Goal: Communication & Community: Ask a question

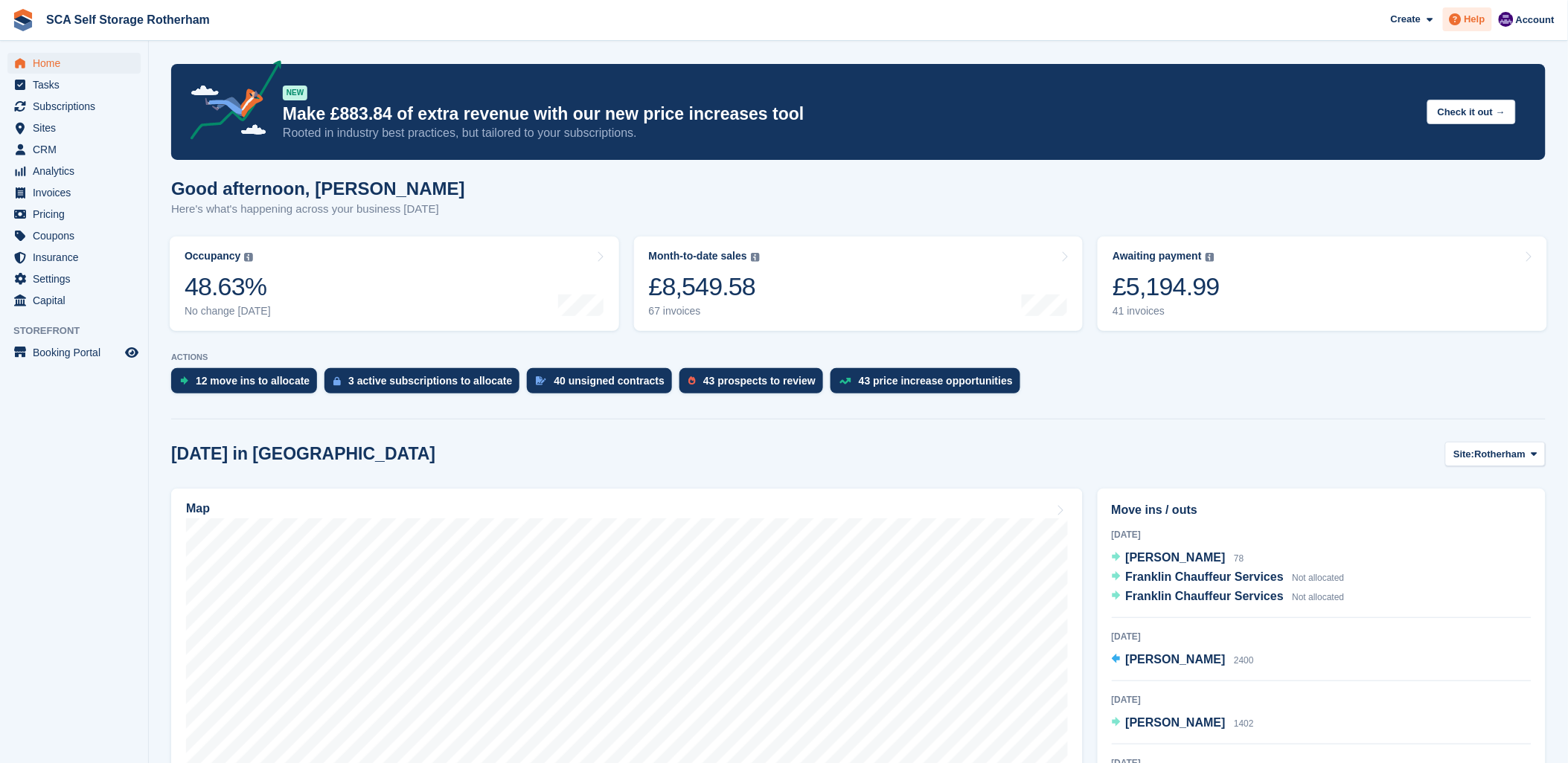
click at [1462, 14] on icon at bounding box center [1455, 19] width 12 height 12
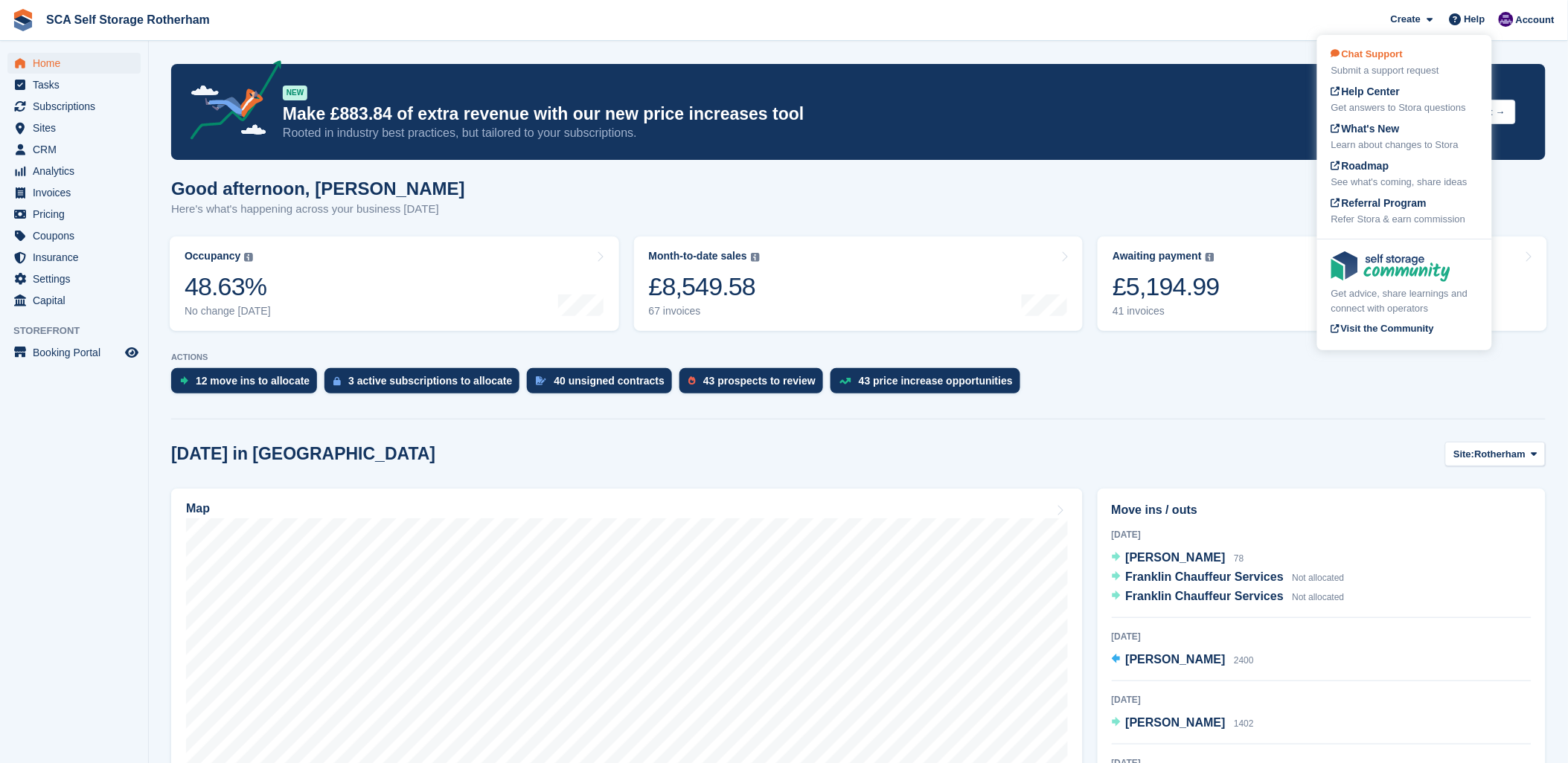
click at [1397, 68] on div "Submit a support request" at bounding box center [1404, 70] width 147 height 15
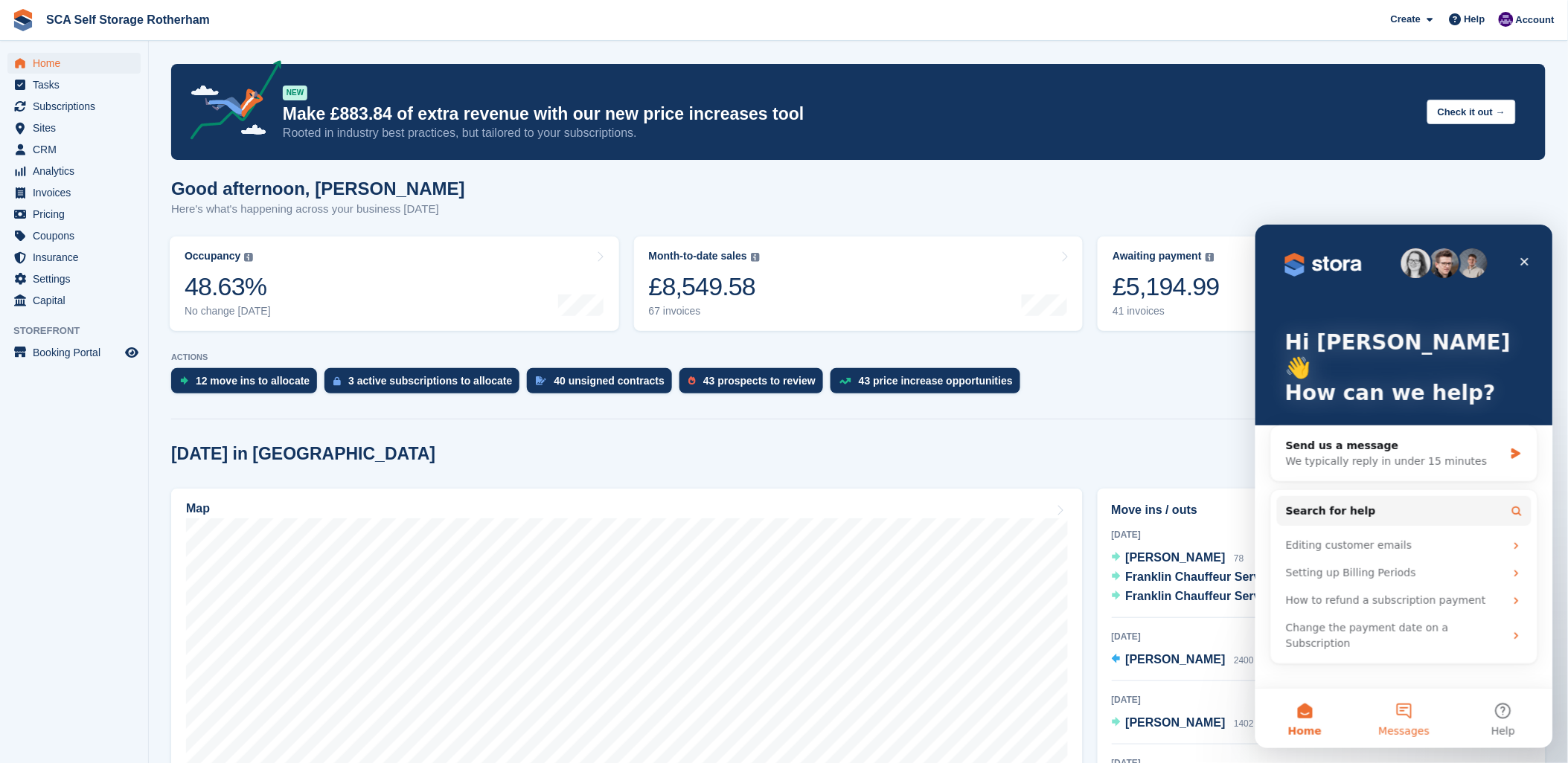
click at [1407, 728] on span "Messages" at bounding box center [1403, 730] width 52 height 10
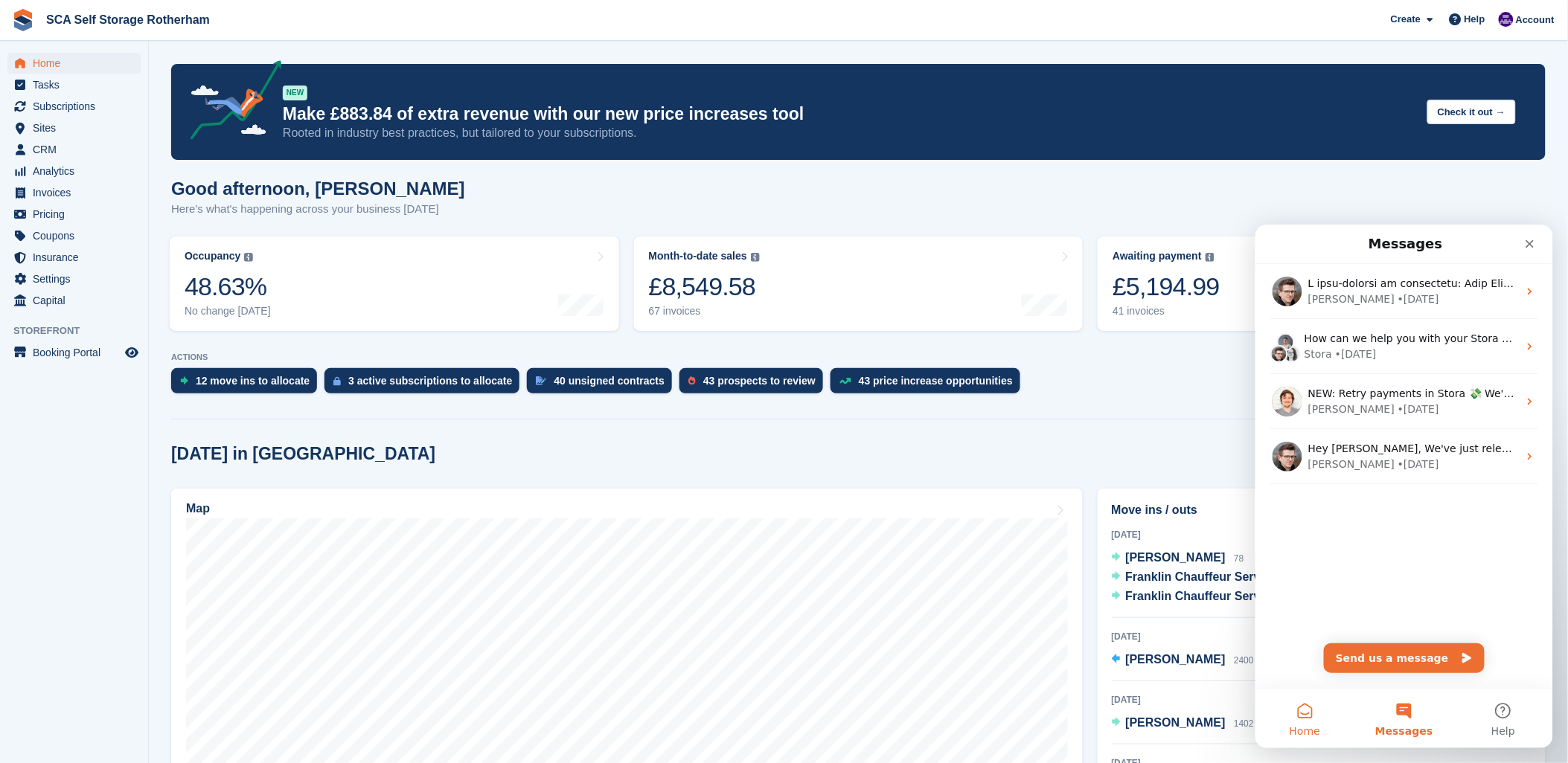
click at [1295, 710] on button "Home" at bounding box center [1303, 718] width 99 height 60
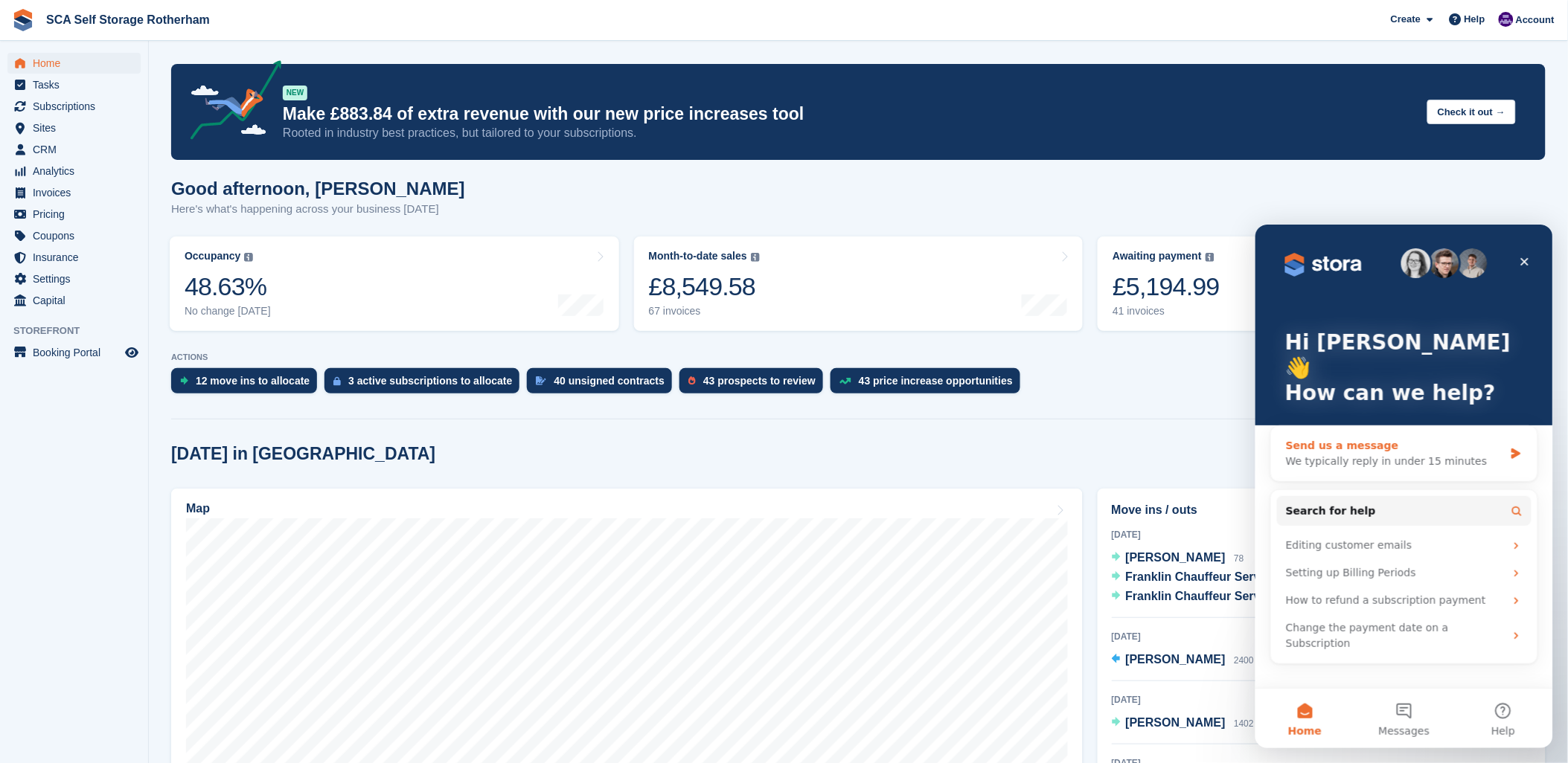
click at [1450, 453] on div "We typically reply in under 15 minutes" at bounding box center [1394, 461] width 218 height 15
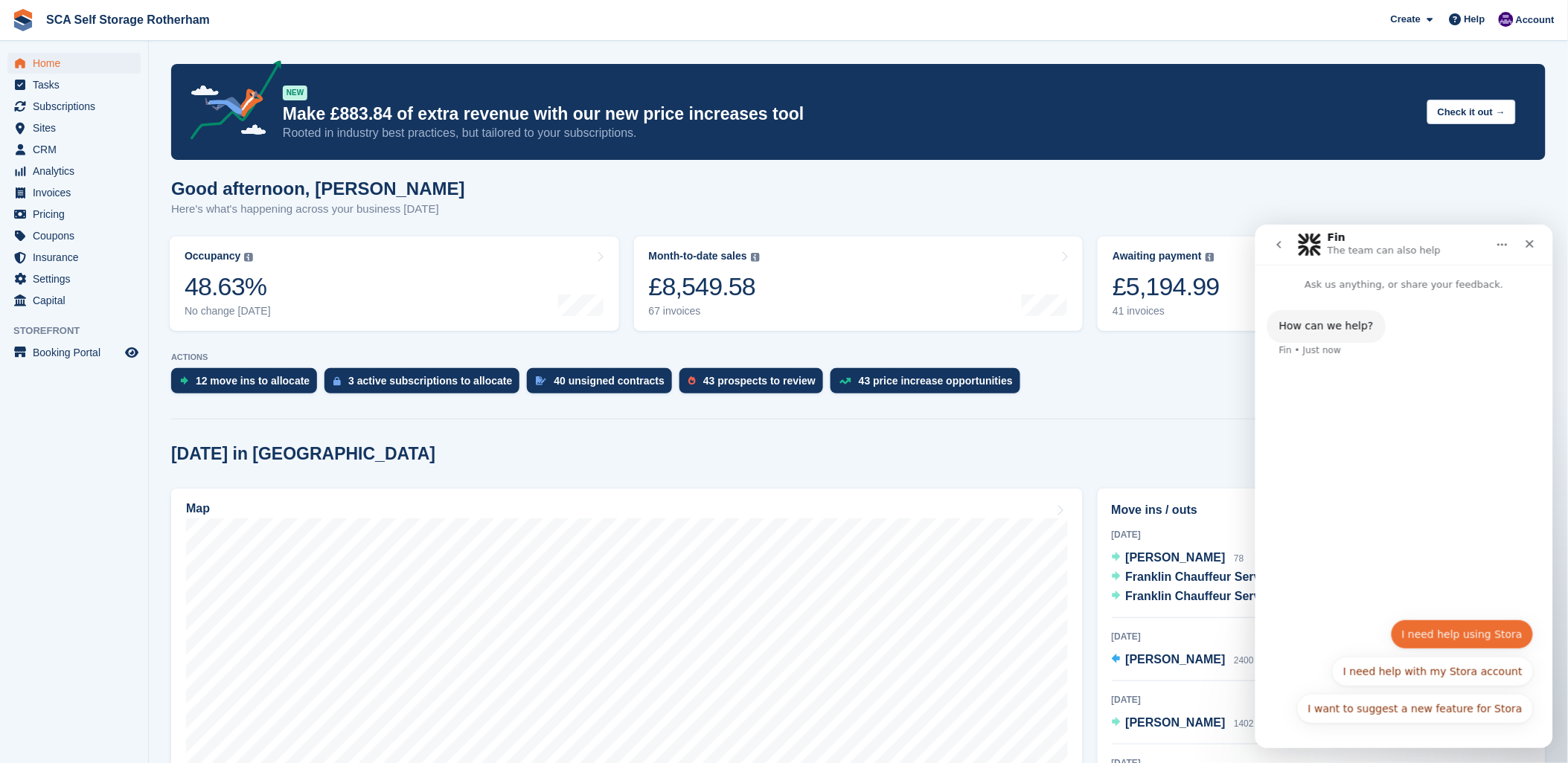
click at [1439, 637] on button "I need help using Stora" at bounding box center [1461, 634] width 143 height 30
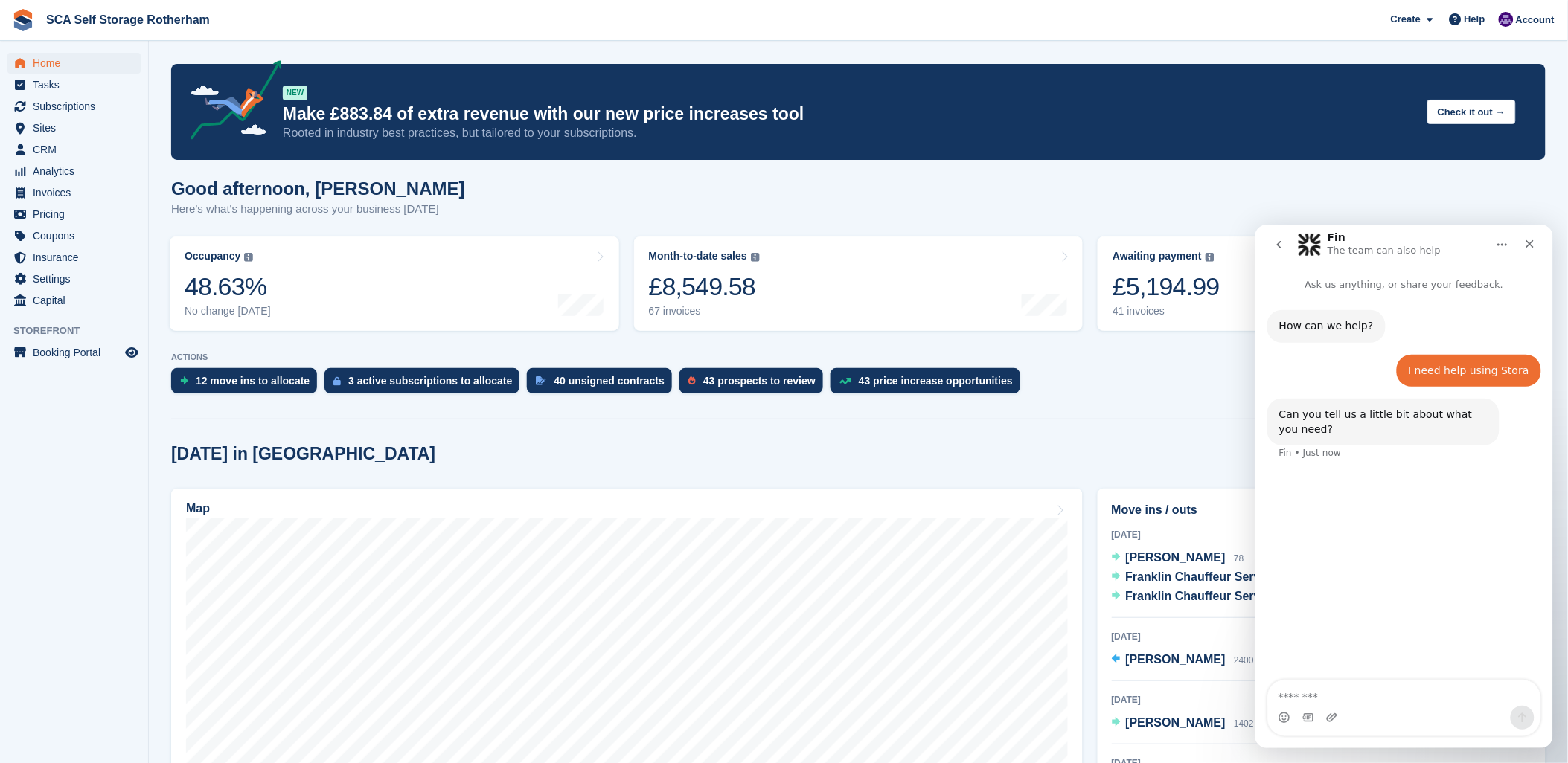
drag, startPoint x: 1391, startPoint y: 706, endPoint x: 1546, endPoint y: 667, distance: 159.8
click at [1391, 704] on textarea "Message…" at bounding box center [1403, 692] width 273 height 25
type textarea "**********"
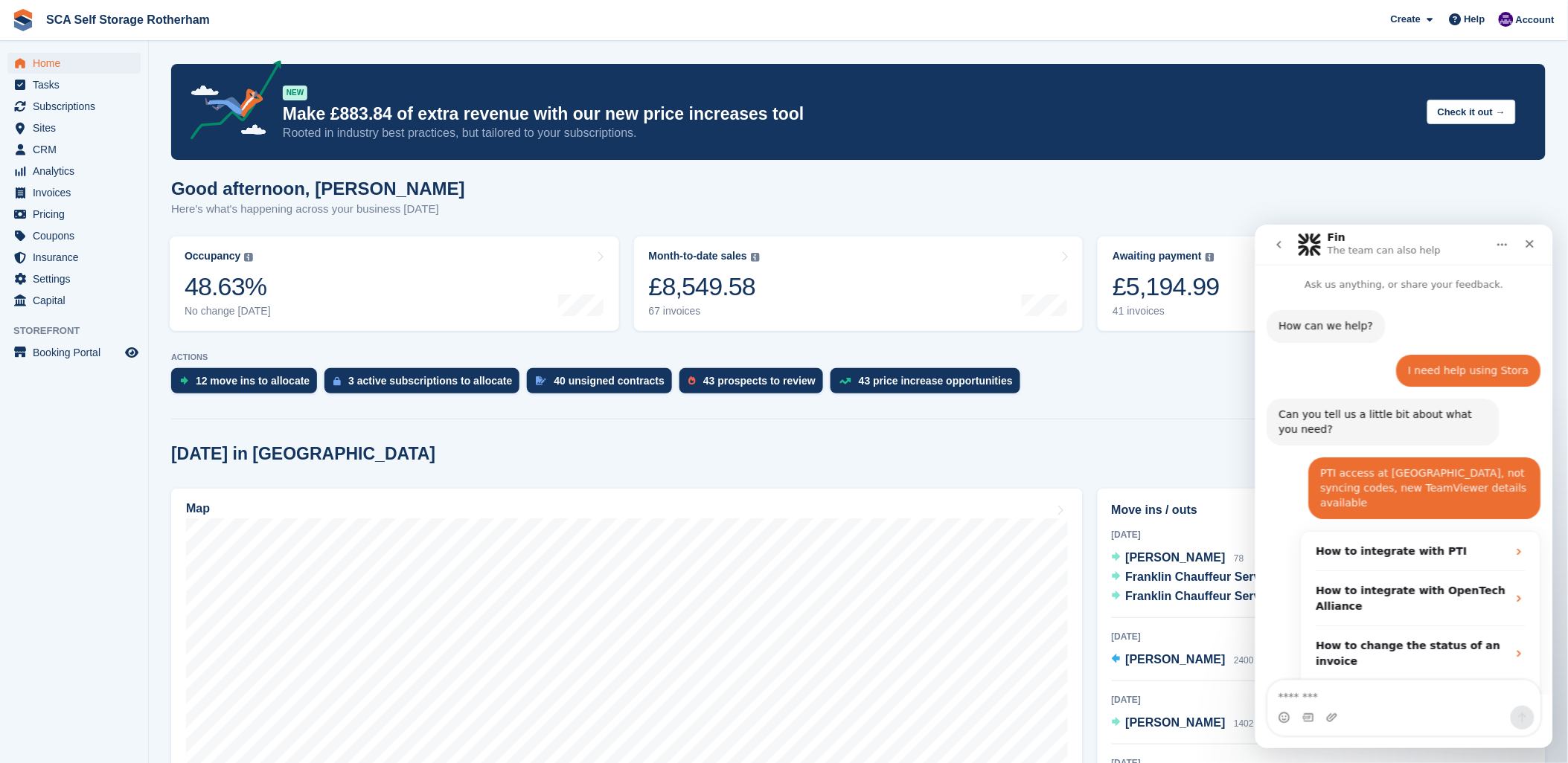
scroll to position [141, 0]
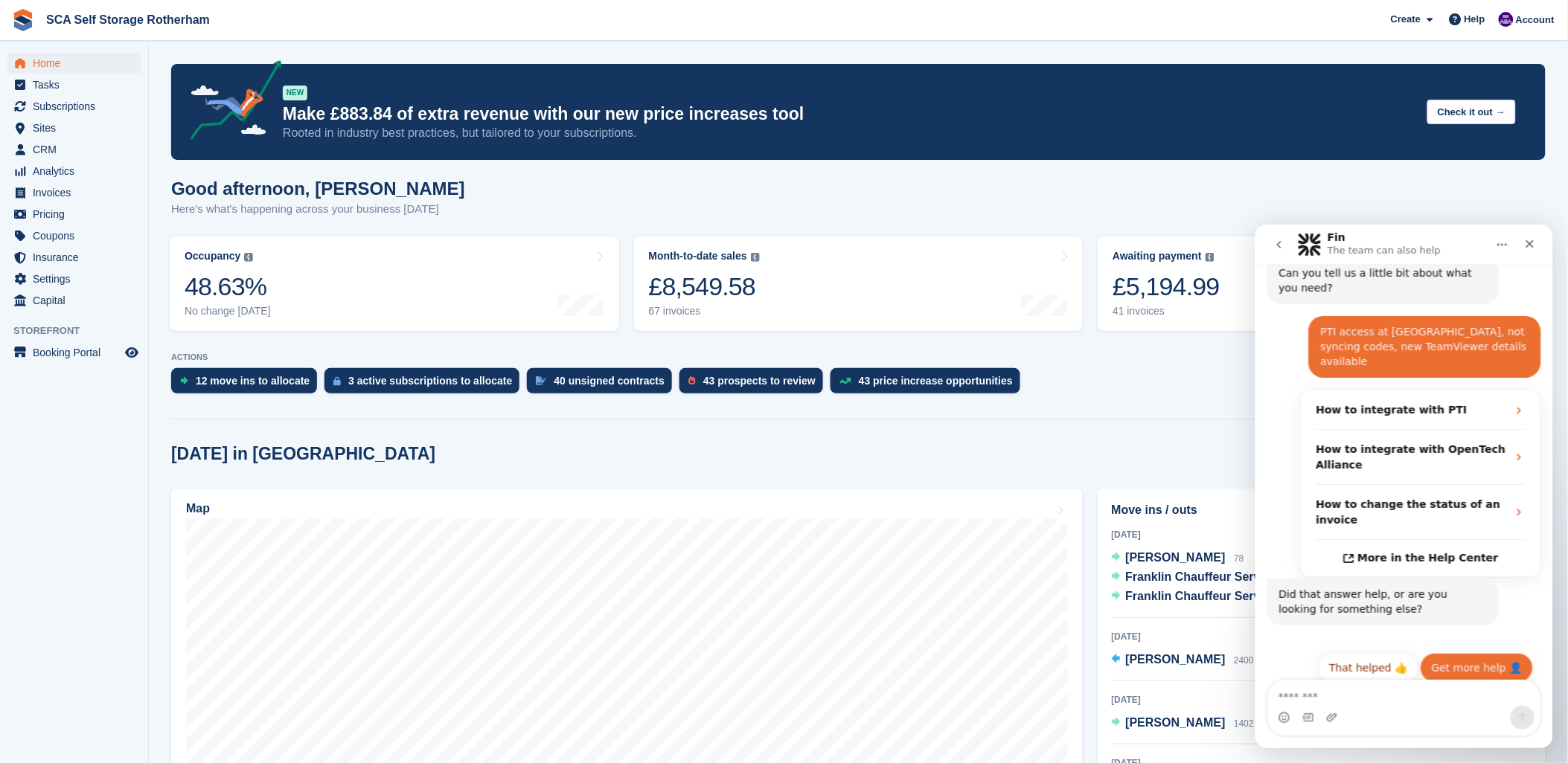
click at [1459, 655] on button "Get more help 👤" at bounding box center [1476, 667] width 113 height 30
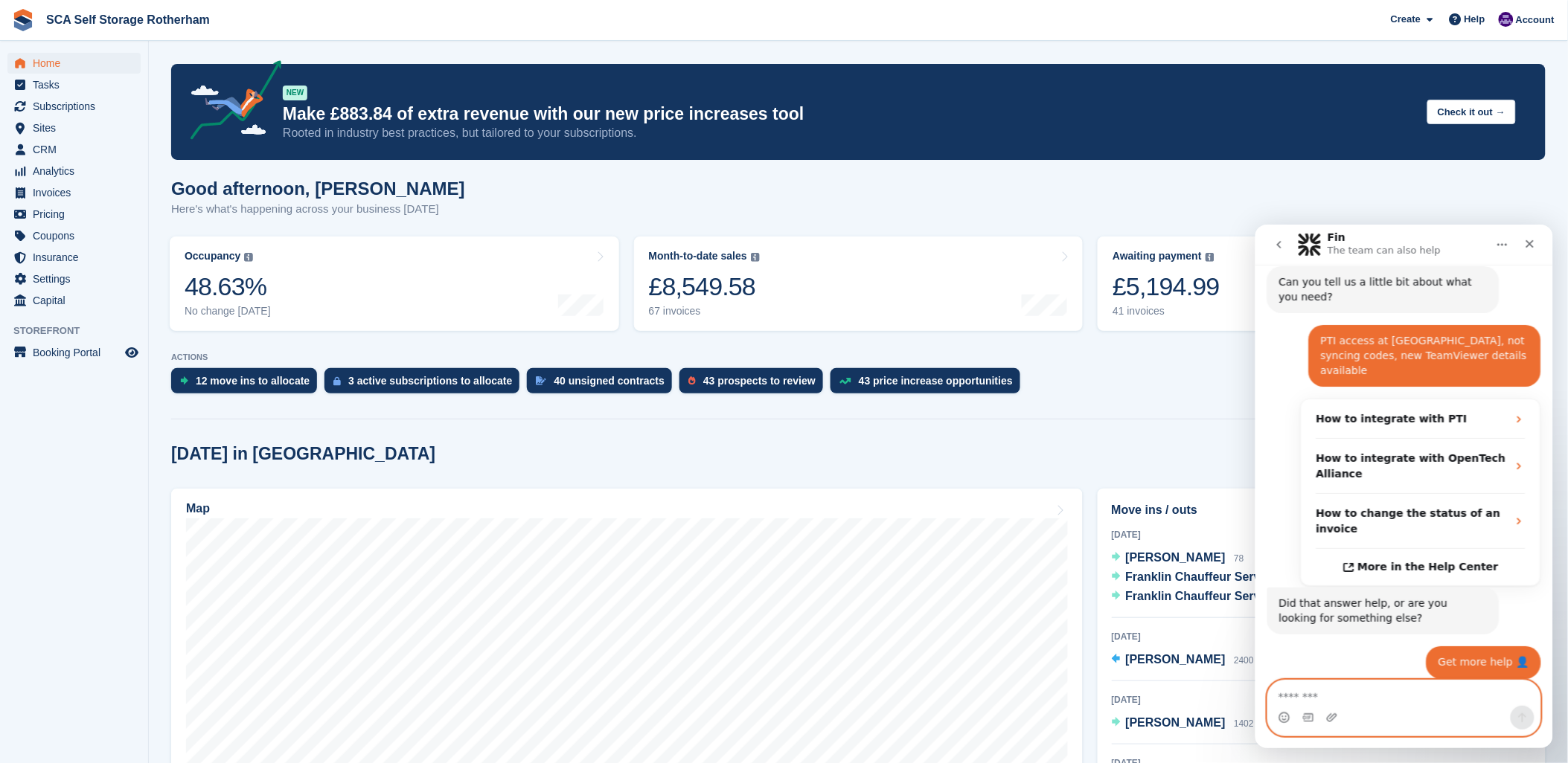
scroll to position [181, 0]
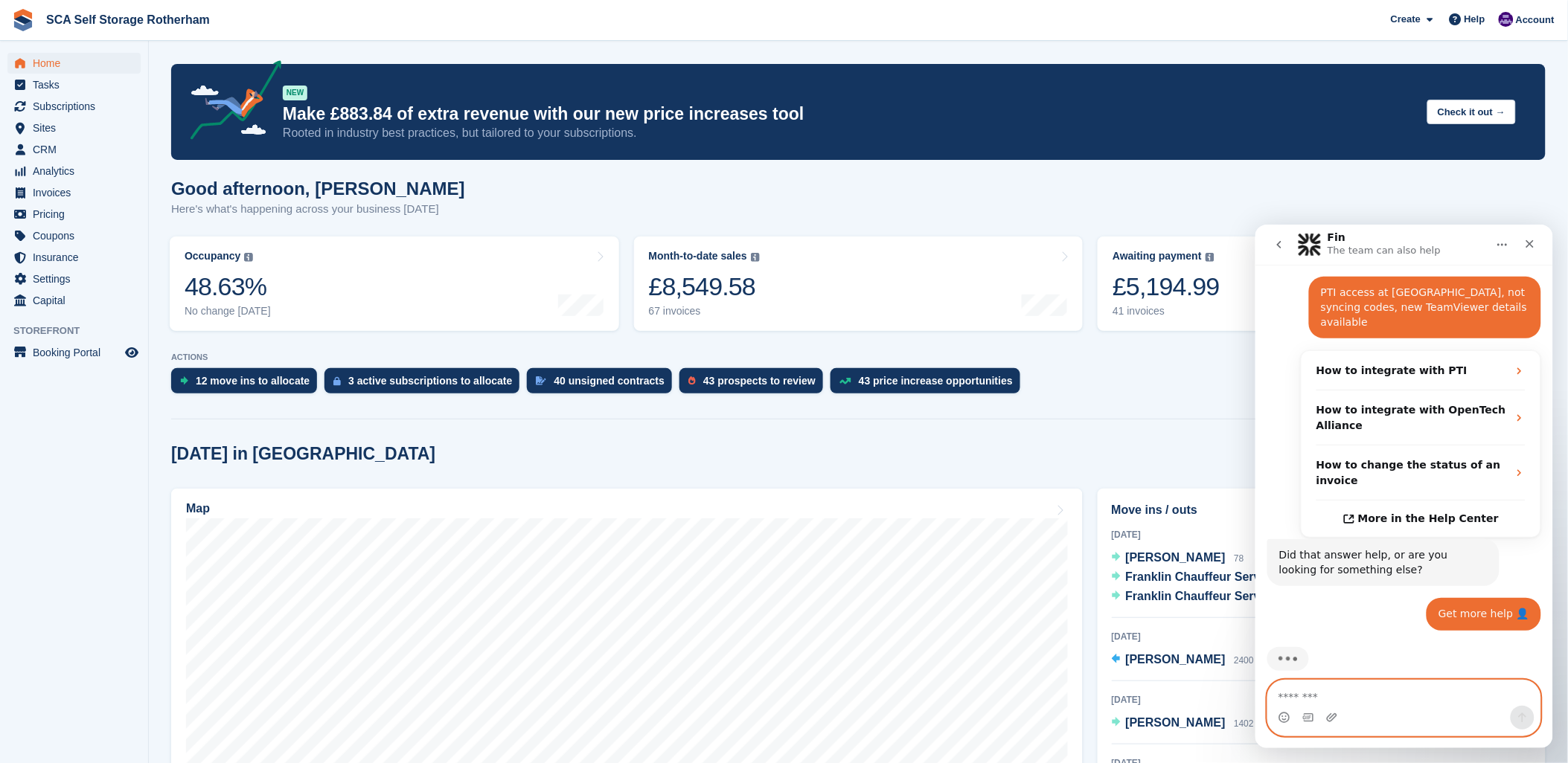
click at [1395, 686] on textarea "Message…" at bounding box center [1403, 692] width 273 height 25
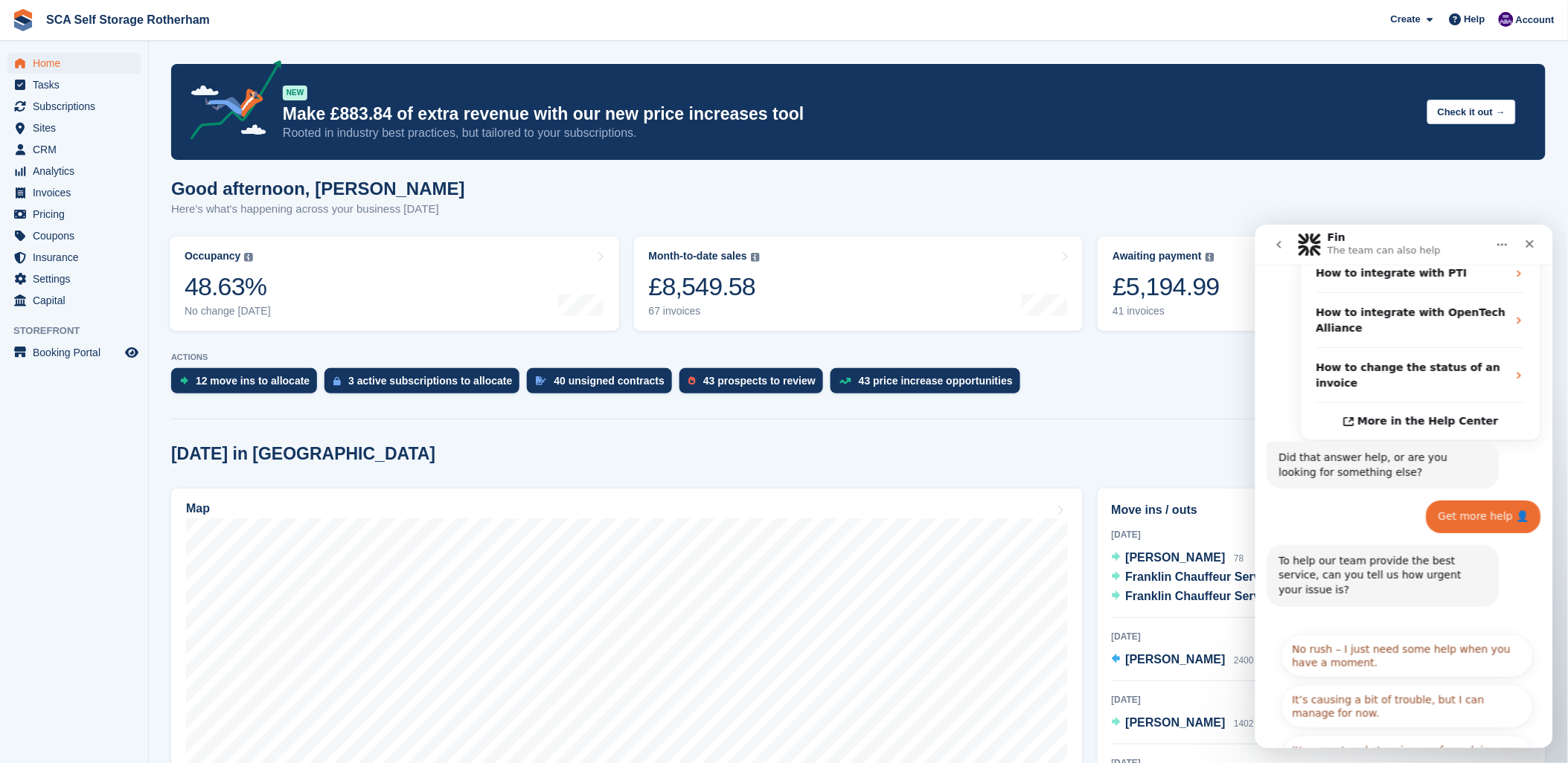
scroll to position [290, 0]
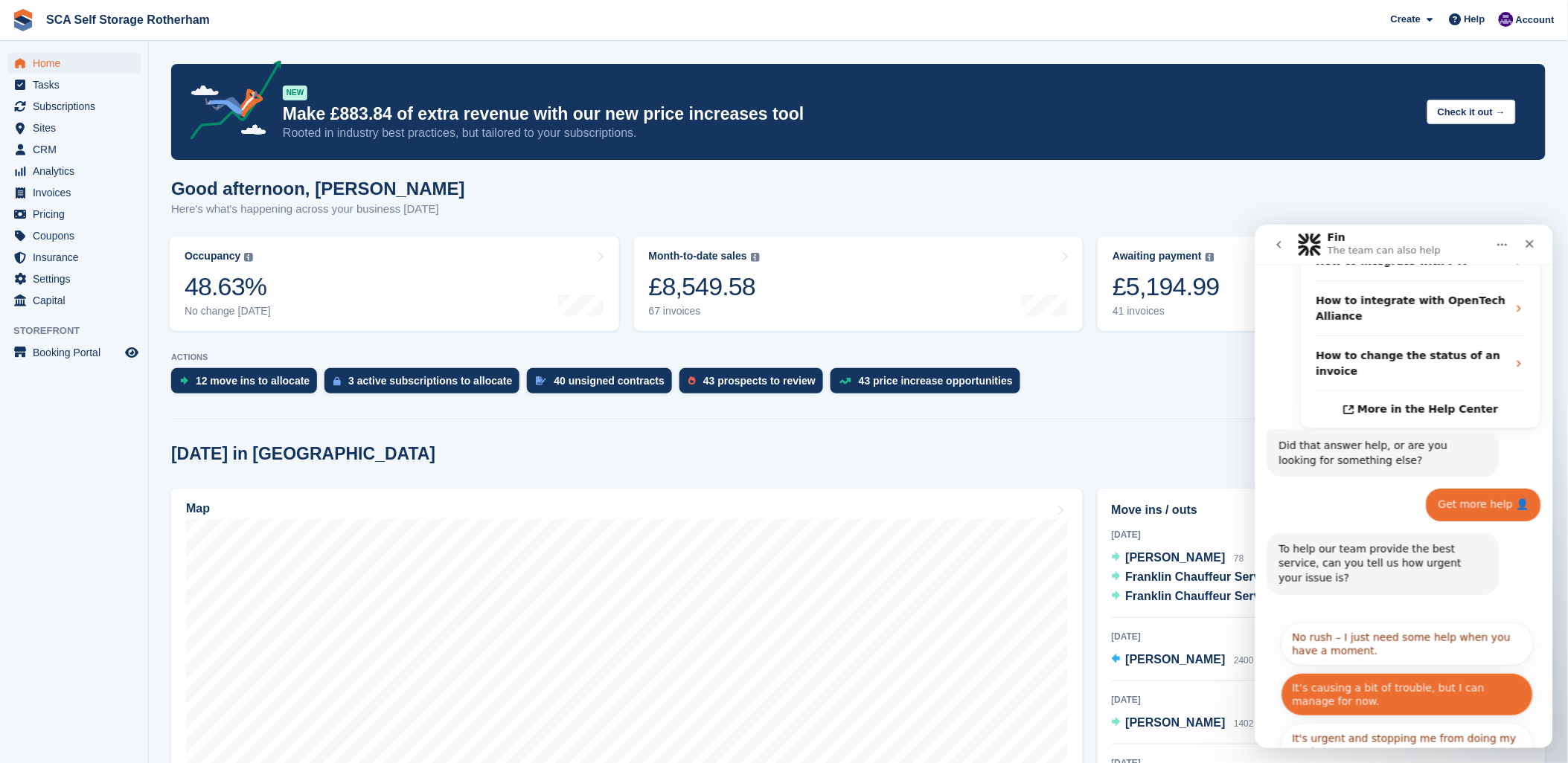
click at [1381, 673] on button "It’s causing a bit of trouble, but I can manage for now." at bounding box center [1407, 694] width 252 height 44
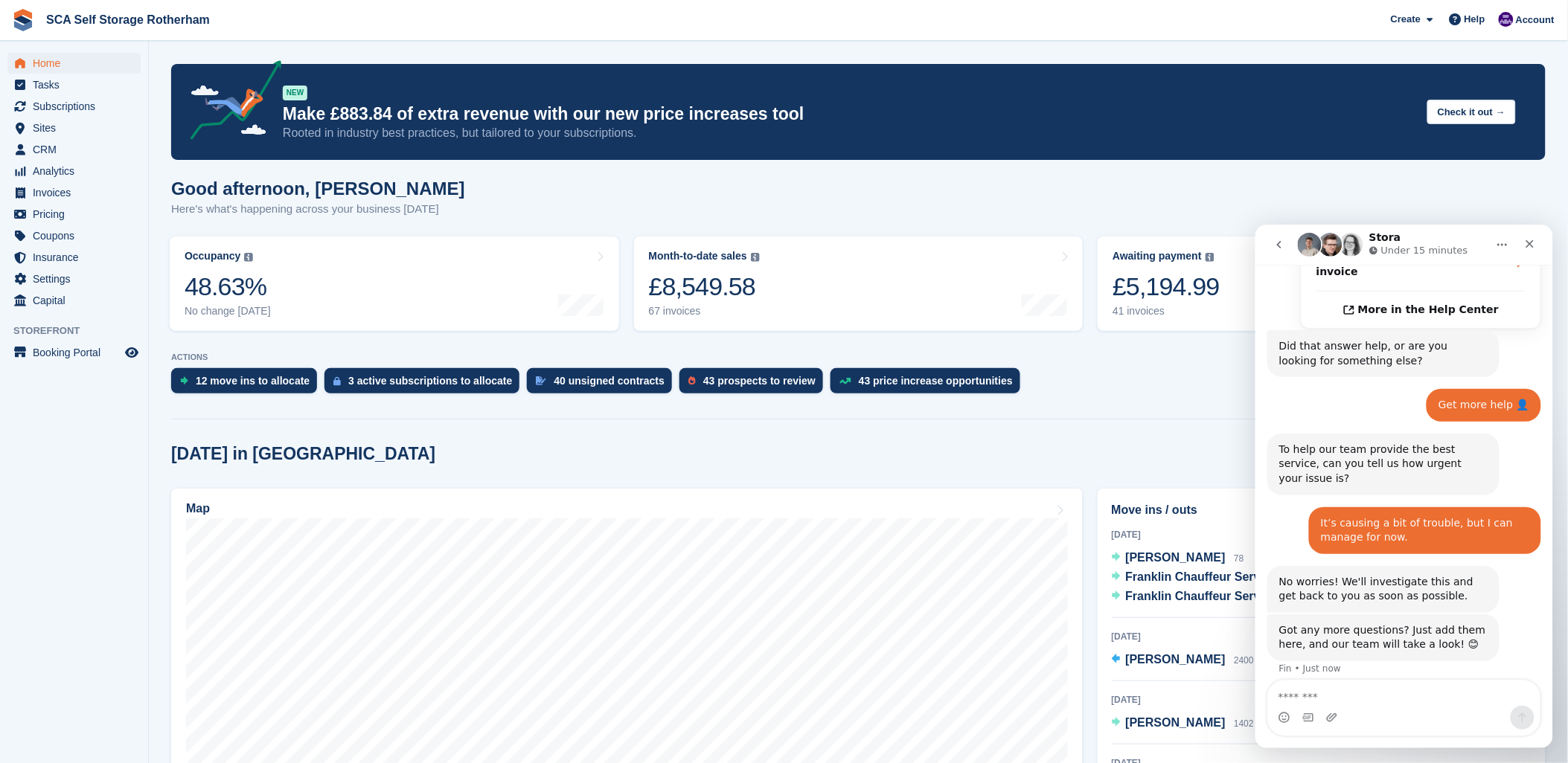
scroll to position [414, 0]
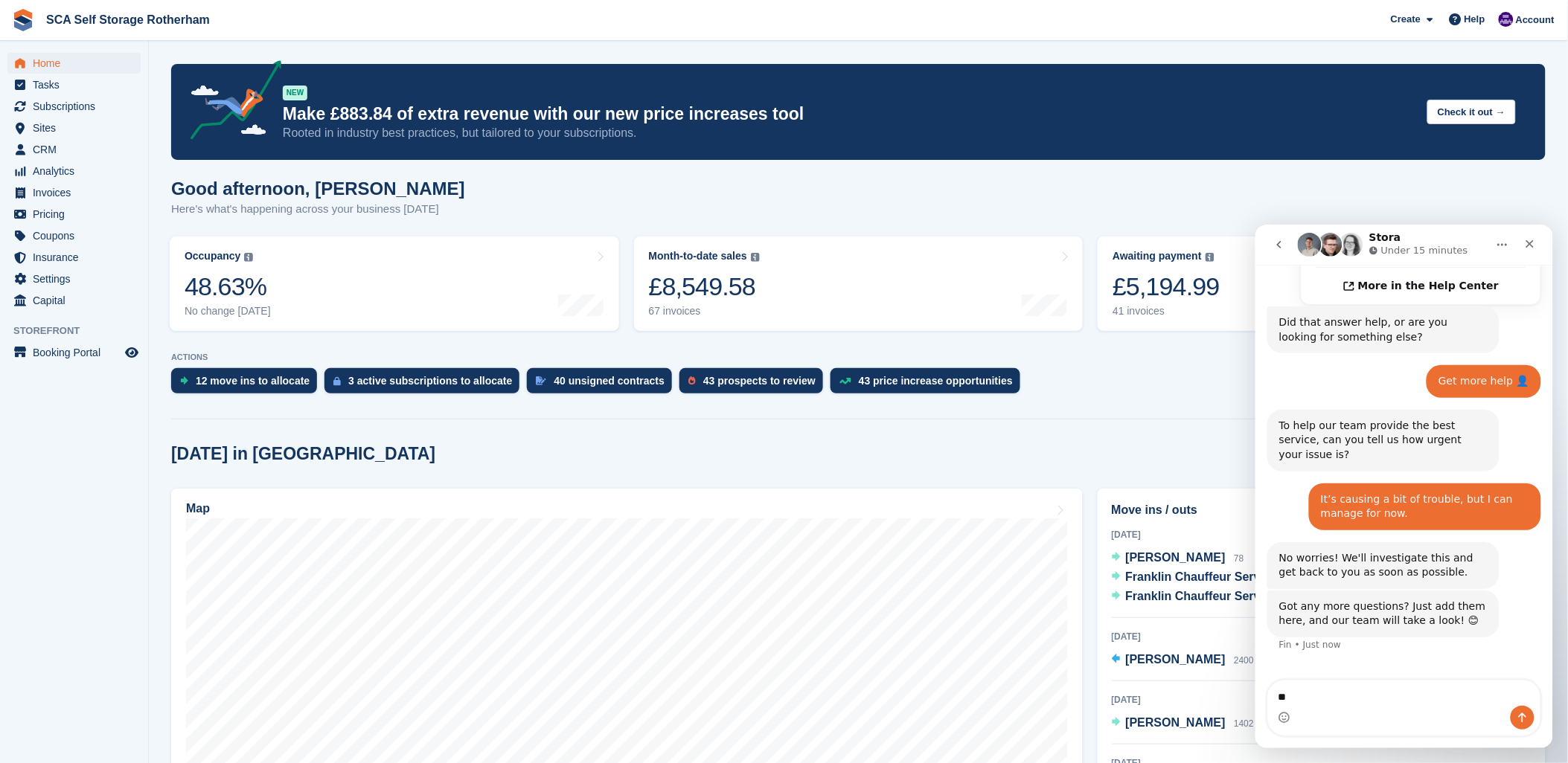
type textarea "*"
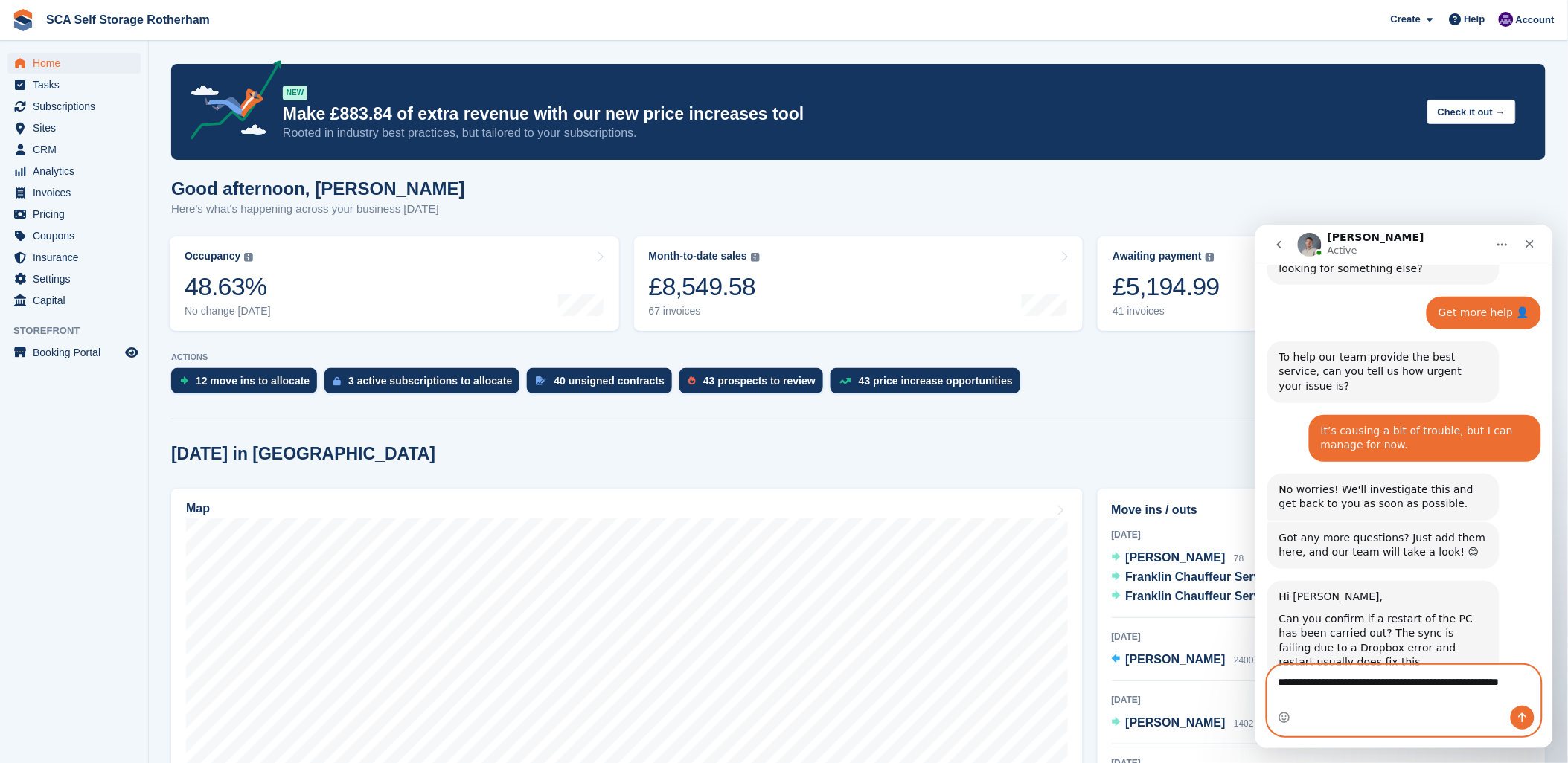
scroll to position [497, 0]
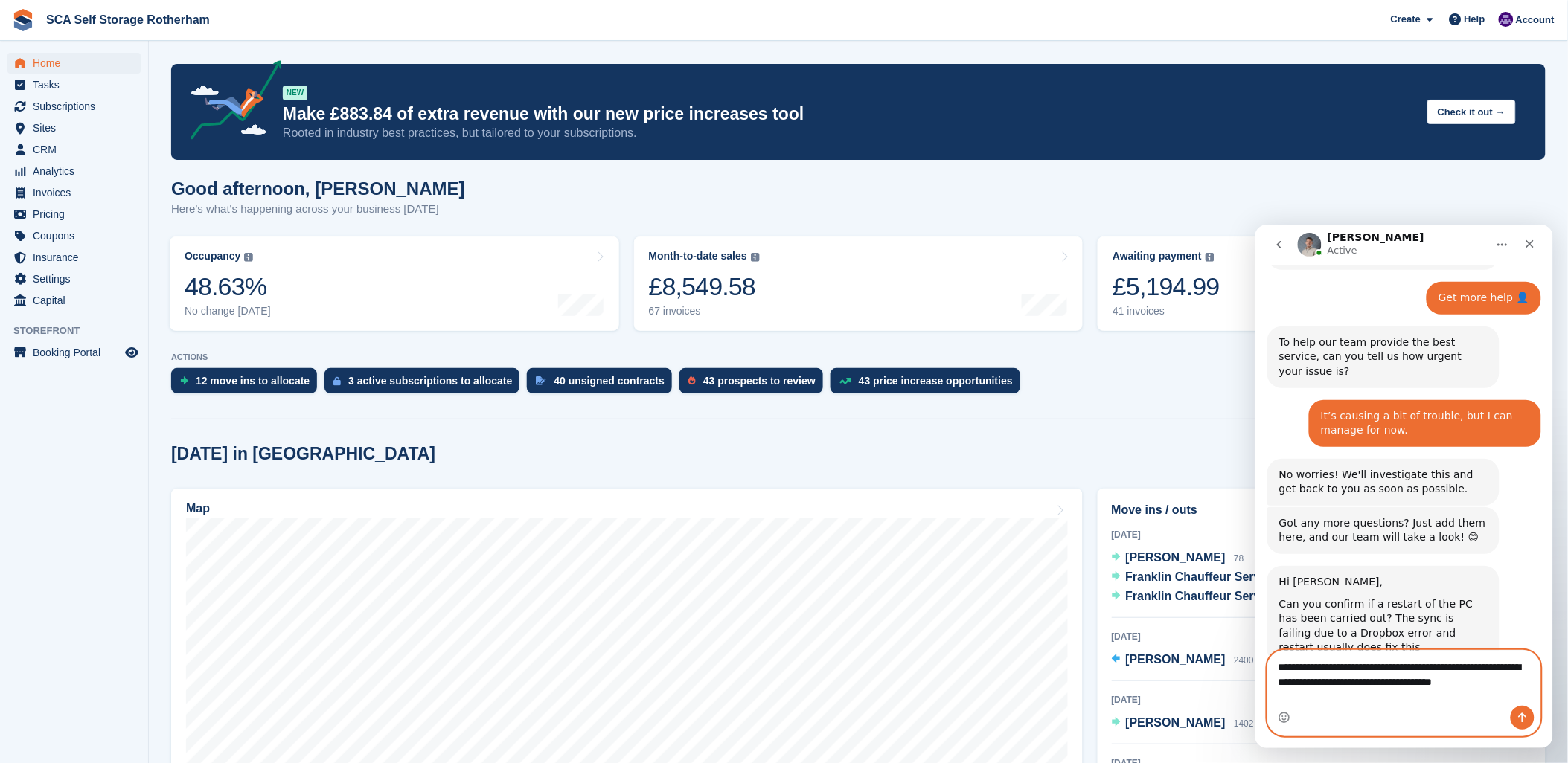
type textarea "**********"
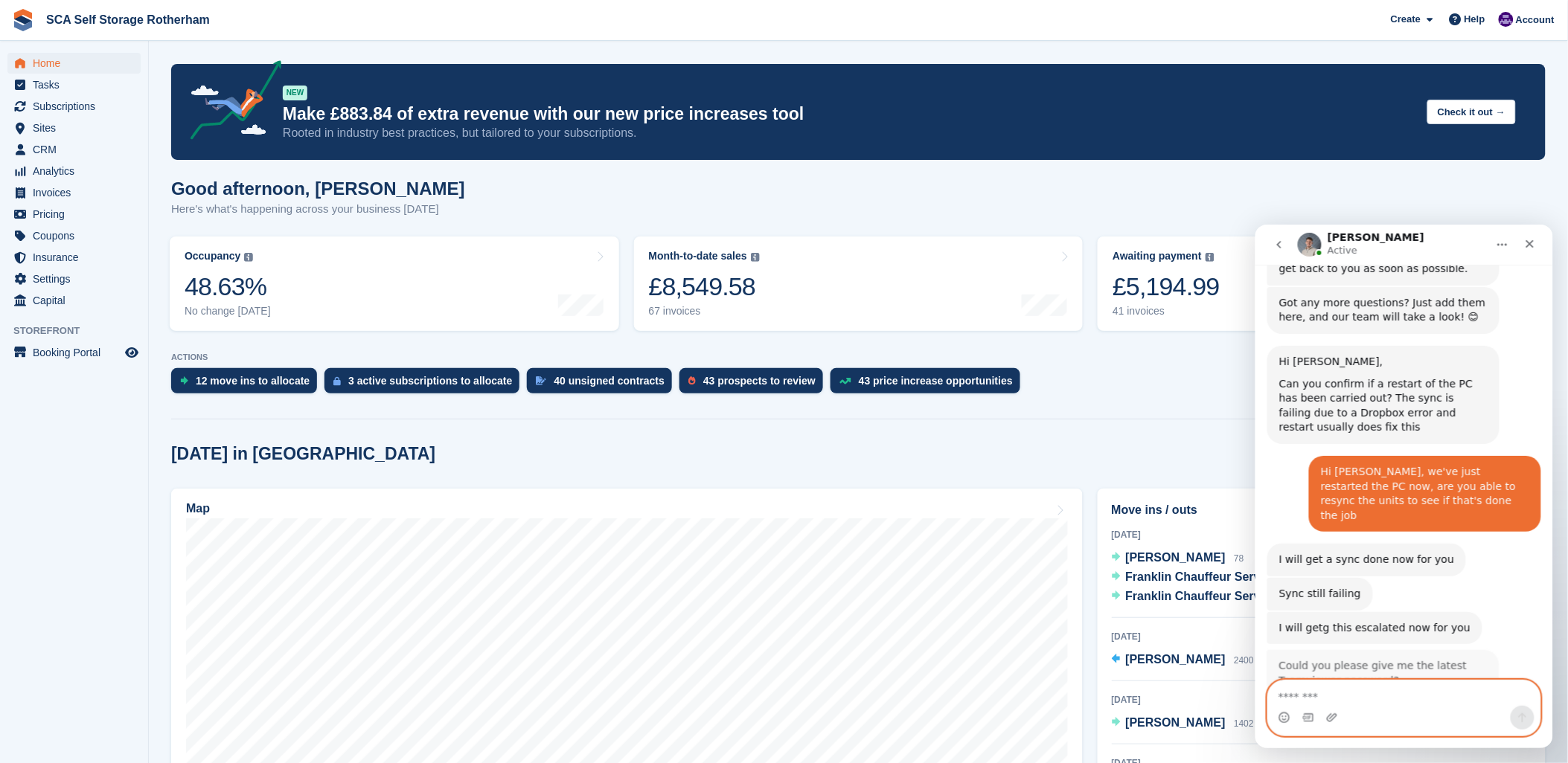
scroll to position [716, 0]
type textarea "**********"
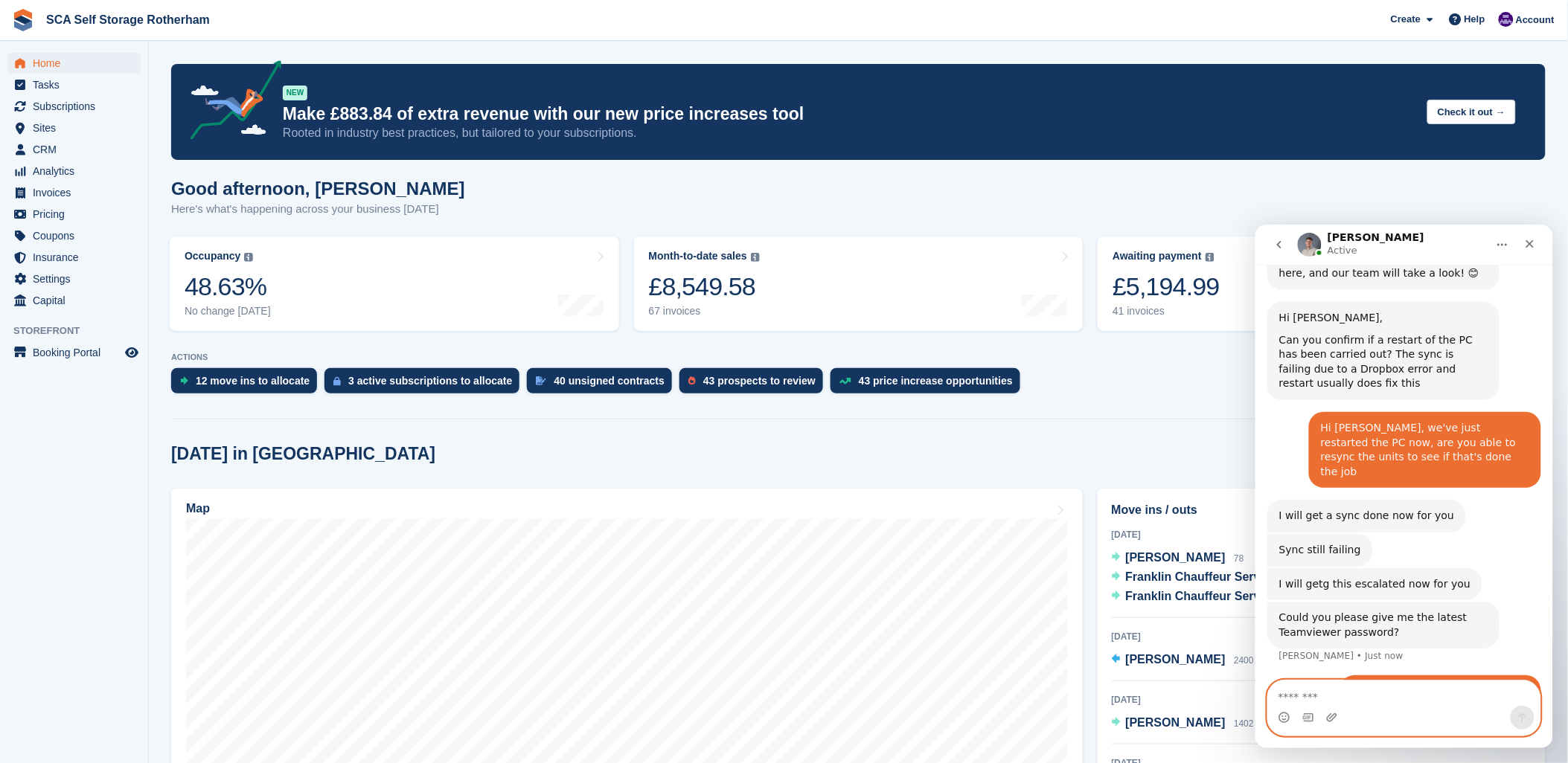
scroll to position [761, 0]
